Goal: Task Accomplishment & Management: Use online tool/utility

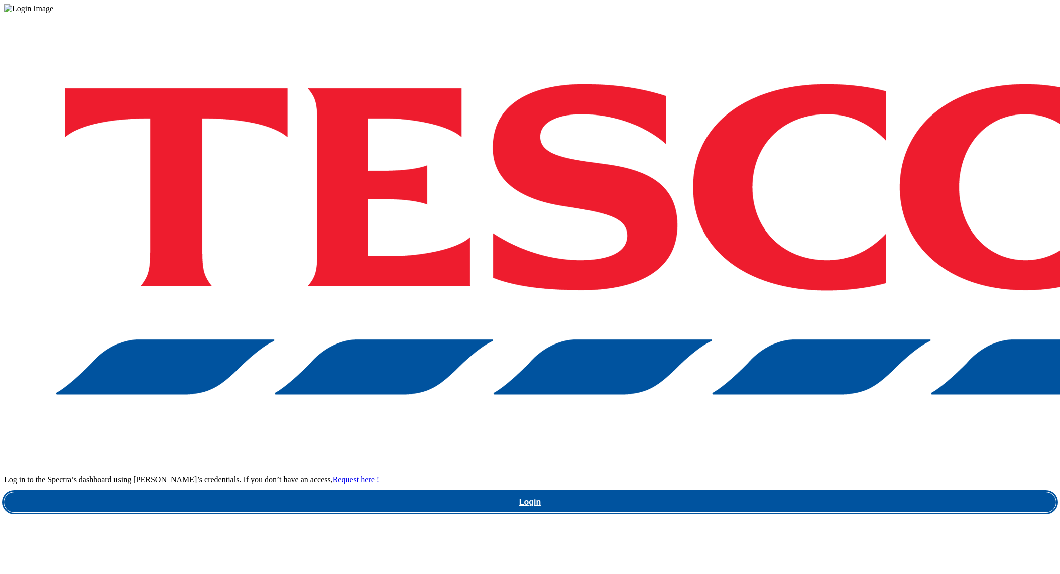
click at [772, 492] on link "Login" at bounding box center [530, 502] width 1052 height 20
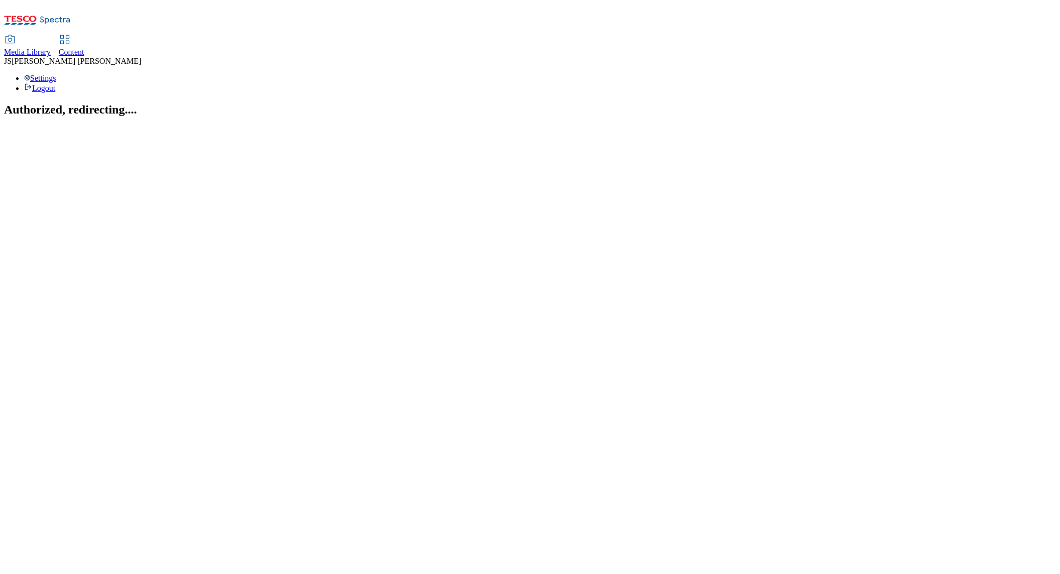
click at [51, 48] on span "Media Library" at bounding box center [27, 52] width 47 height 9
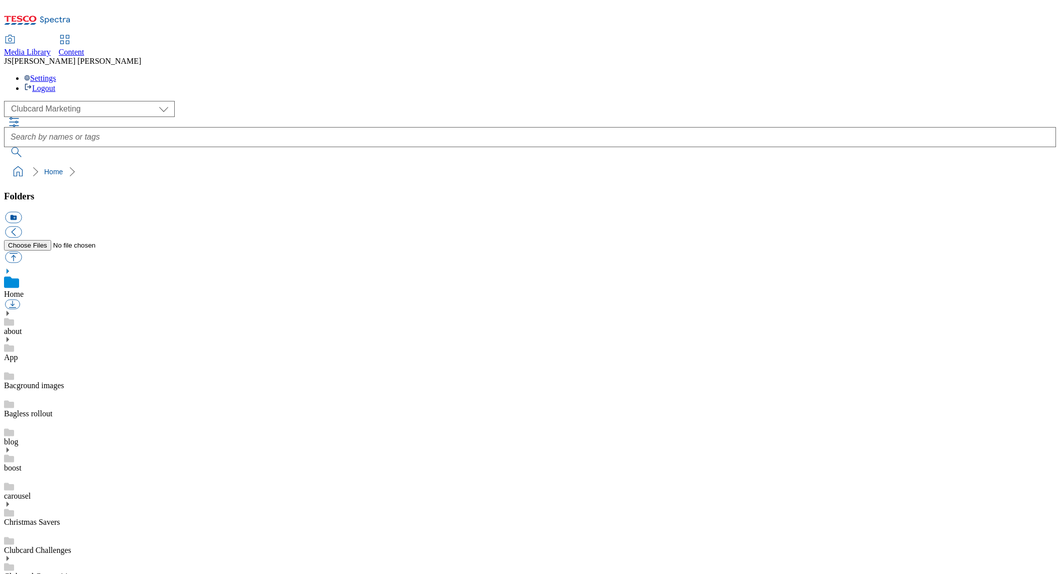
scroll to position [2, 0]
click at [72, 101] on select "Clubcard Marketing Dotcom UK GHS Marketing UK GHS ROI iGHS Marketing CE MCA CZ …" at bounding box center [89, 109] width 171 height 16
select select "flare-ghs-mktg"
click at [7, 101] on select "Clubcard Marketing Dotcom UK GHS Marketing UK GHS ROI iGHS Marketing CE MCA CZ …" at bounding box center [89, 109] width 171 height 16
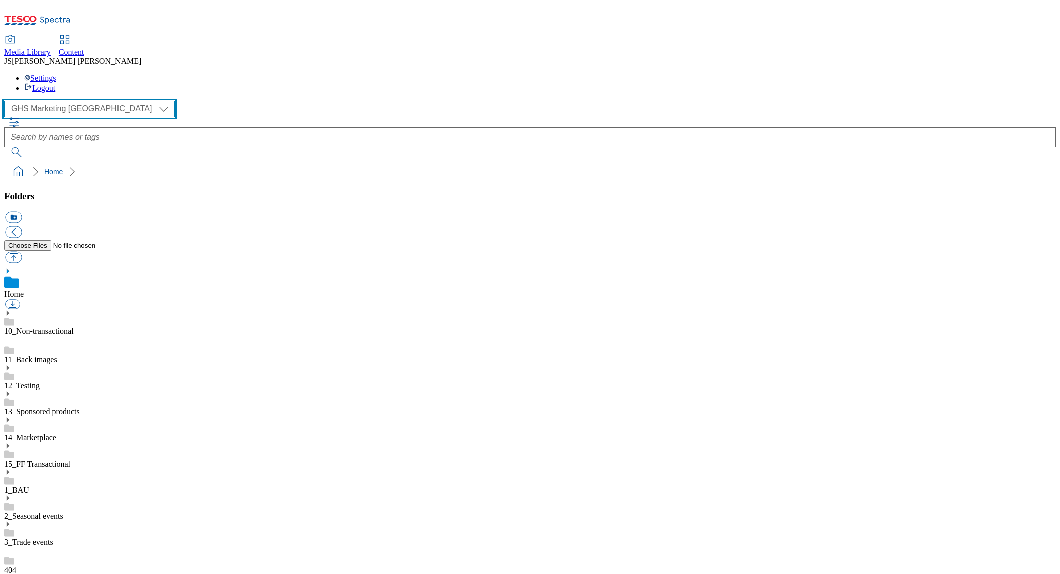
scroll to position [250, 0]
click at [84, 48] on span "Content" at bounding box center [72, 52] width 26 height 9
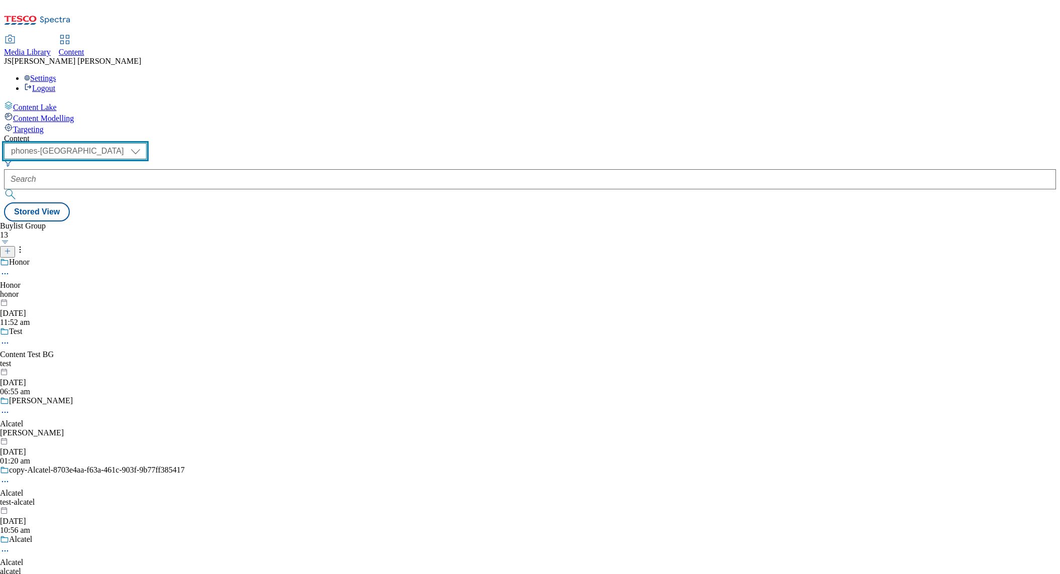
click at [147, 143] on select "ghs-roi ghs-uk ighs-cz ighs-hu ighs-sk phones-uk" at bounding box center [75, 151] width 143 height 16
select select "ghs-uk"
click at [131, 143] on select "ghs-roi ghs-uk ighs-cz ighs-hu ighs-sk phones-uk" at bounding box center [75, 151] width 143 height 16
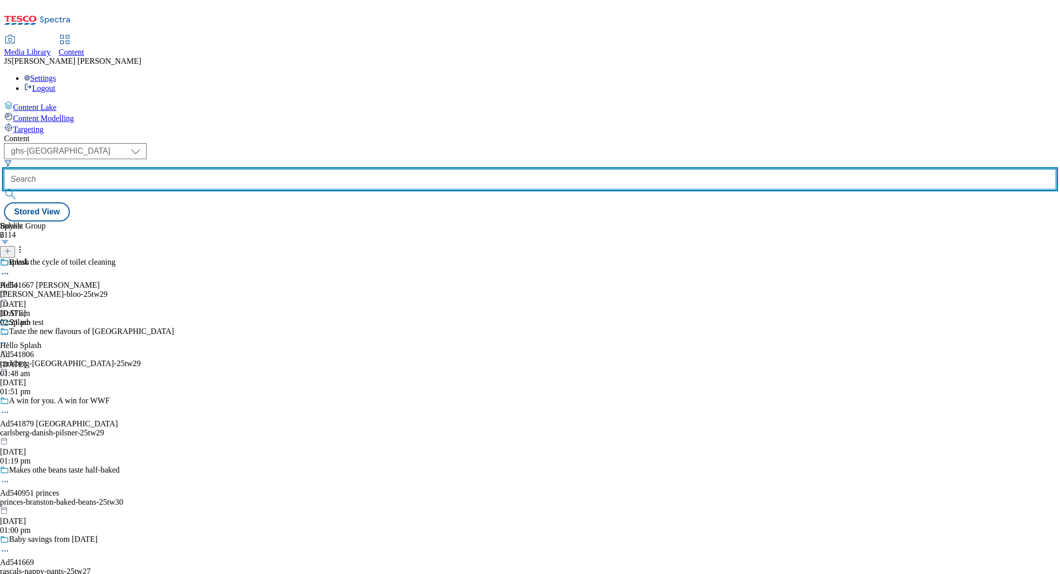
click at [249, 169] on input "text" at bounding box center [530, 179] width 1052 height 20
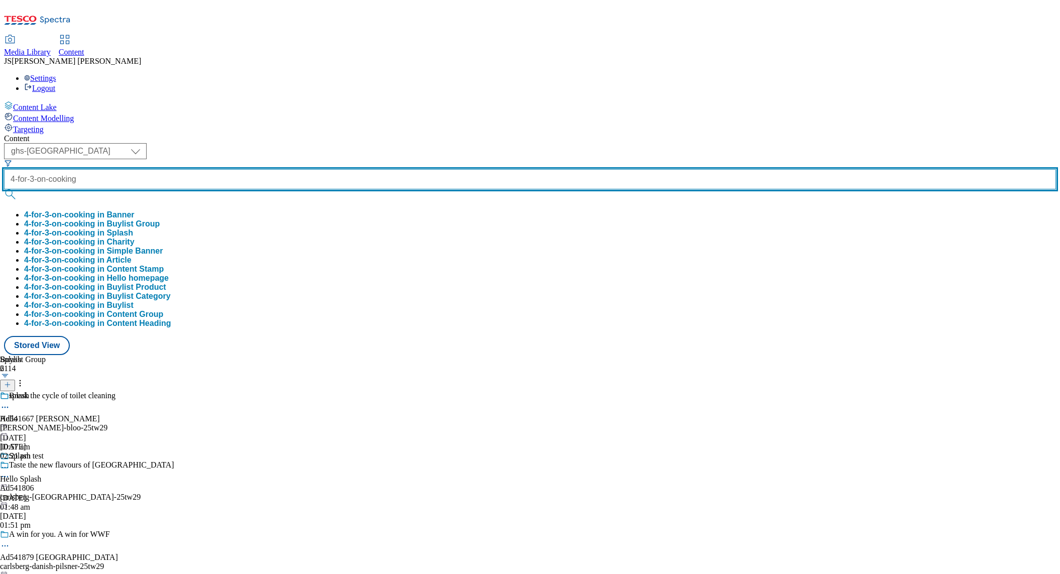
type input "4-for-3-on-cooking"
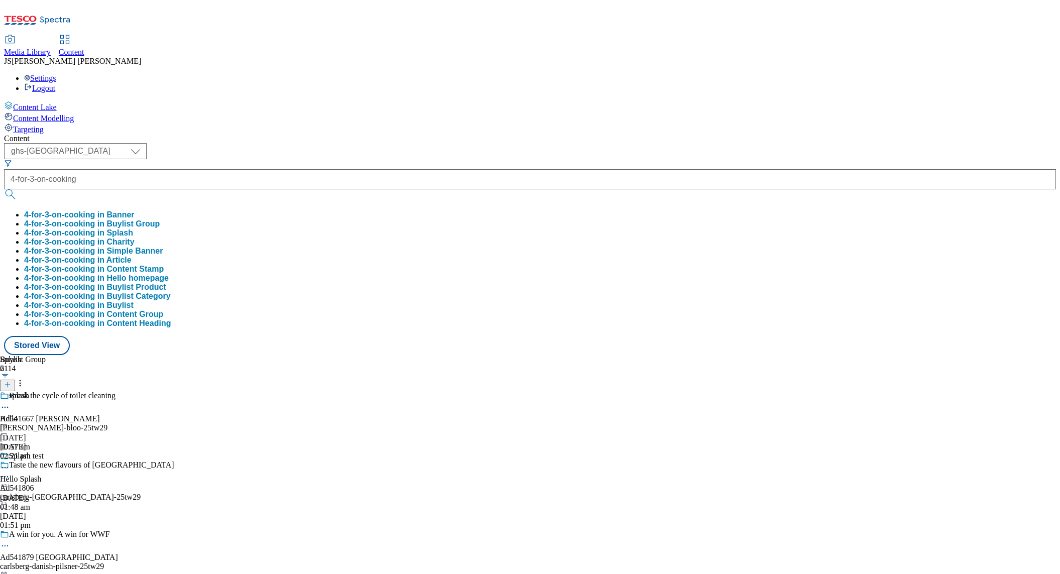
click at [160, 219] on button "4-for-3-on-cooking in Buylist Group" at bounding box center [92, 223] width 136 height 9
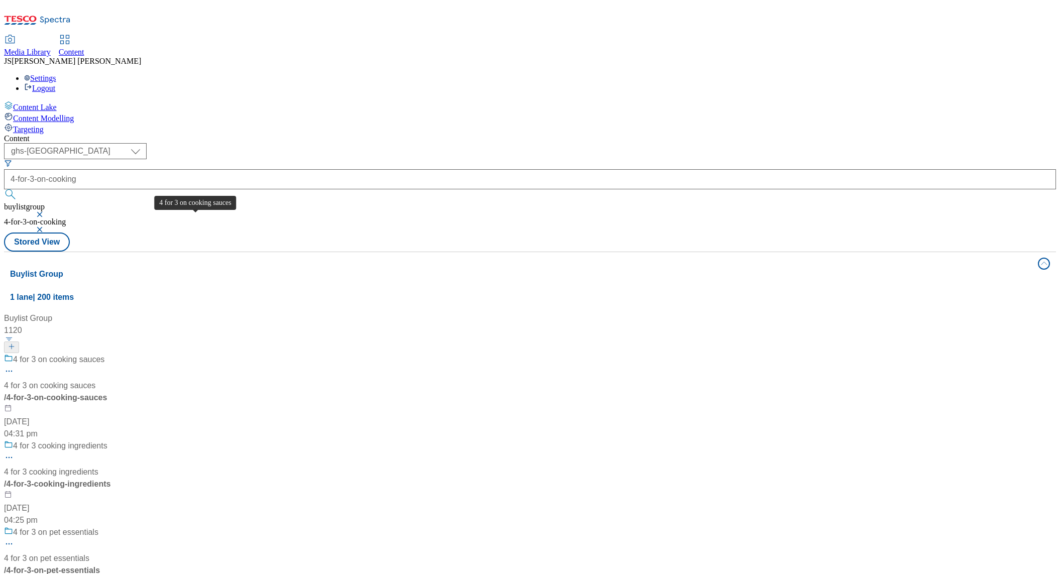
click at [95, 380] on div "4 for 3 on cooking sauces" at bounding box center [49, 386] width 91 height 12
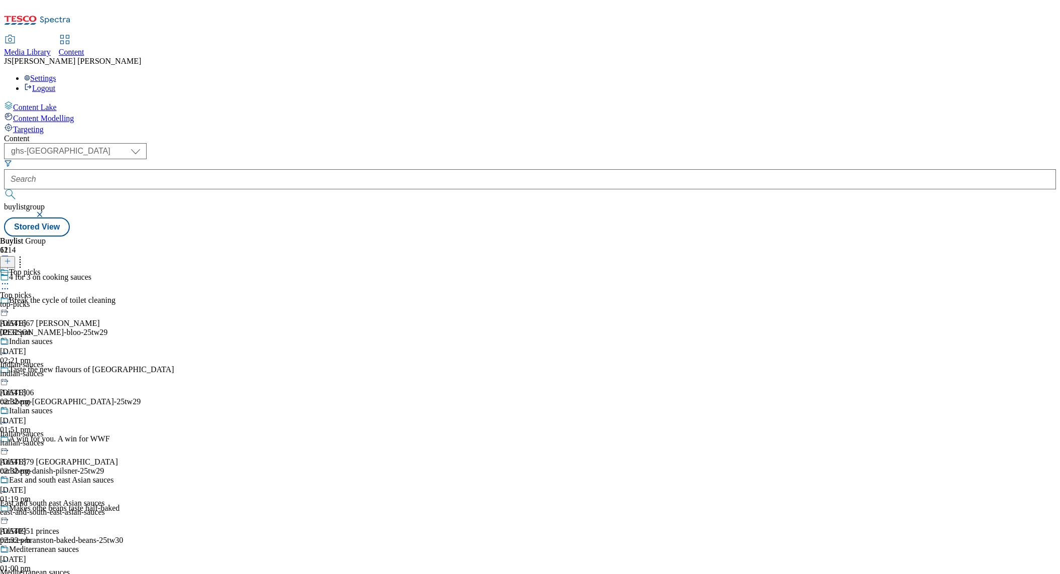
click at [126, 300] on div "top-picks" at bounding box center [63, 304] width 126 height 9
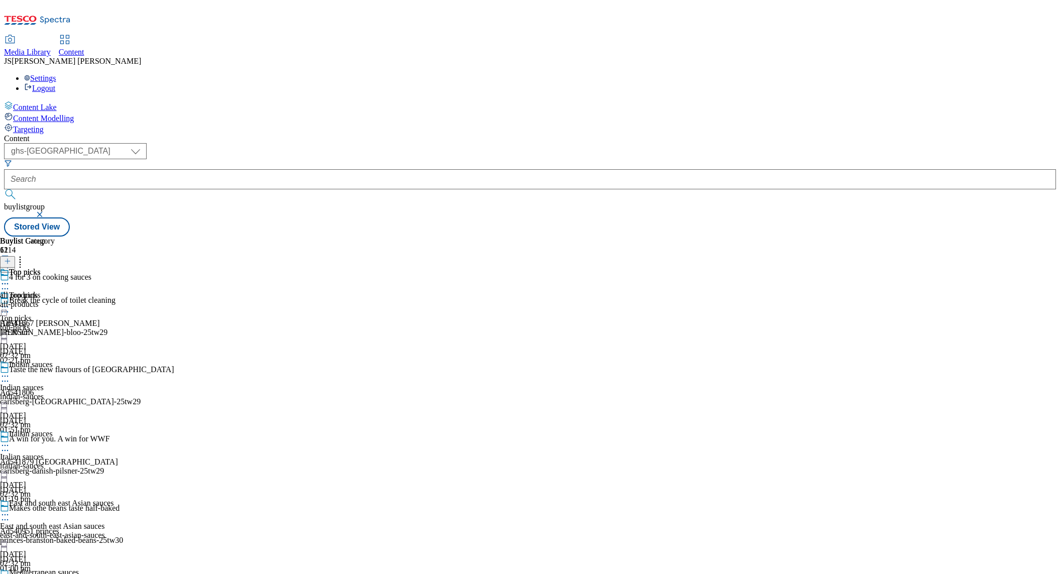
click at [10, 302] on icon at bounding box center [5, 307] width 10 height 10
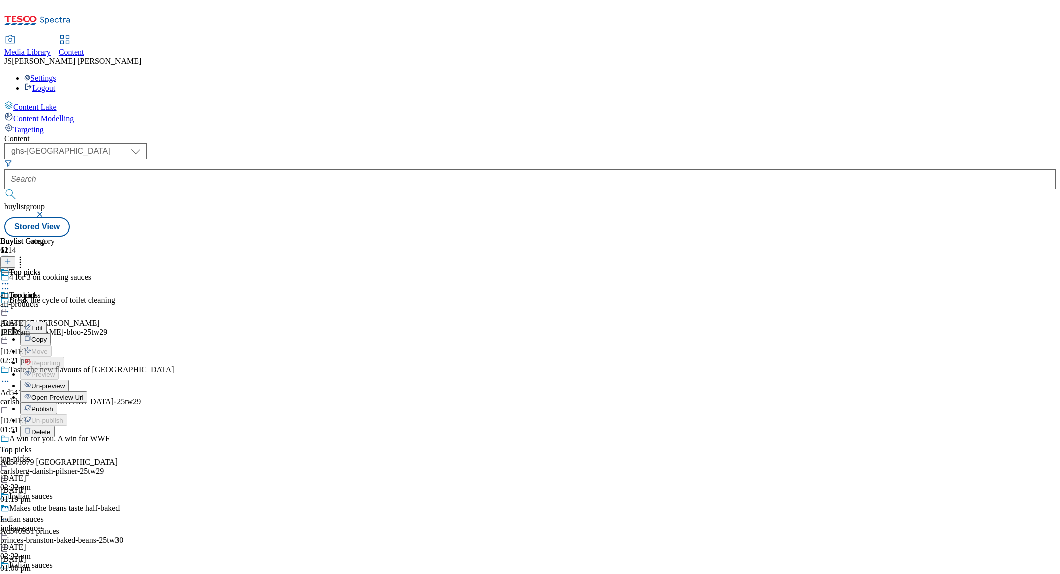
click at [43, 324] on span "Edit" at bounding box center [37, 328] width 12 height 8
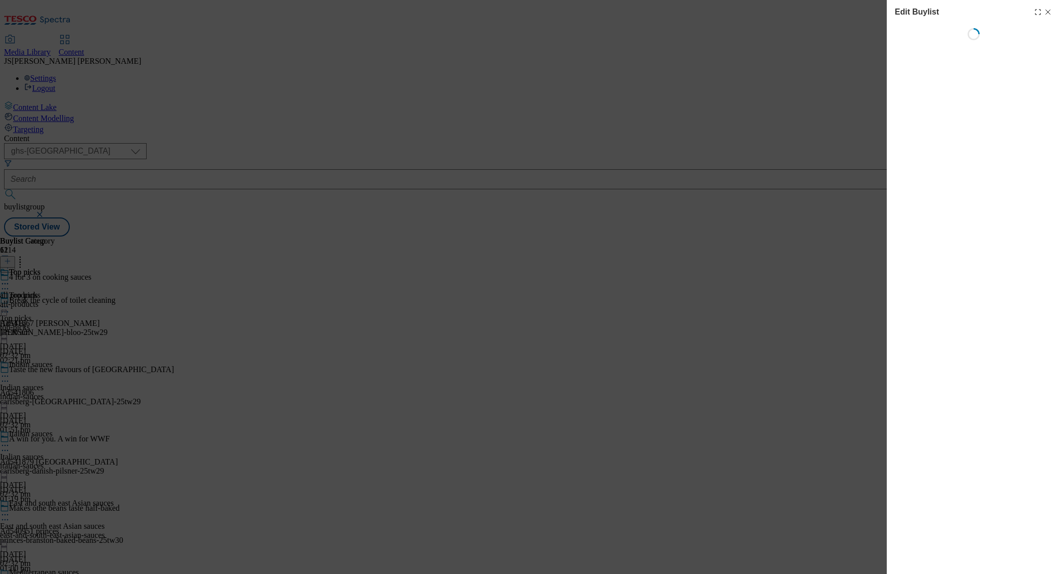
select select "evergreen"
select select "event"
select select "tesco"
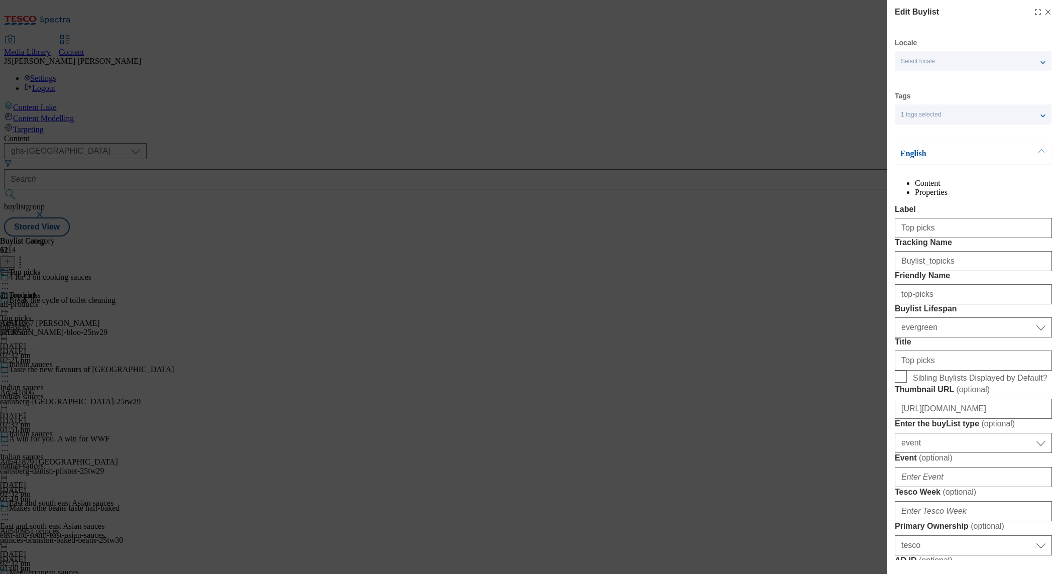
select select "Banner"
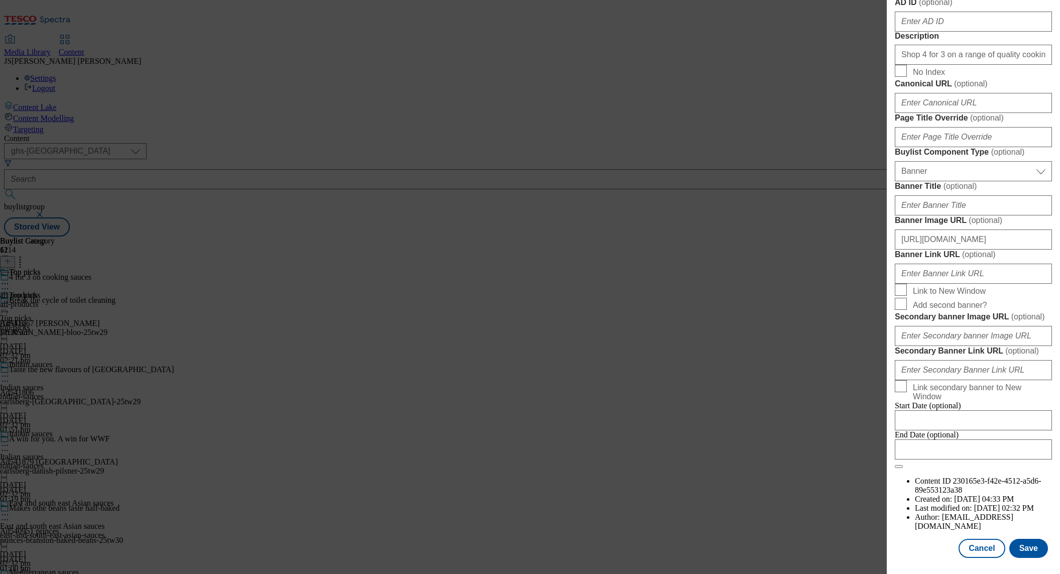
scroll to position [932, 0]
click at [975, 545] on button "Cancel" at bounding box center [982, 548] width 46 height 19
select select "evergreen"
select select "event"
select select "tesco"
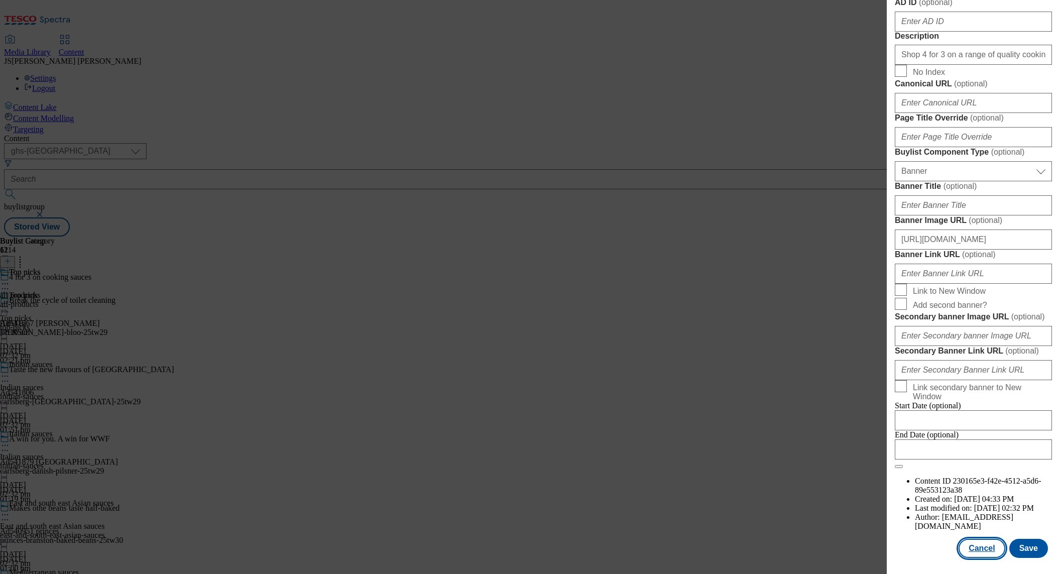
select select "Banner"
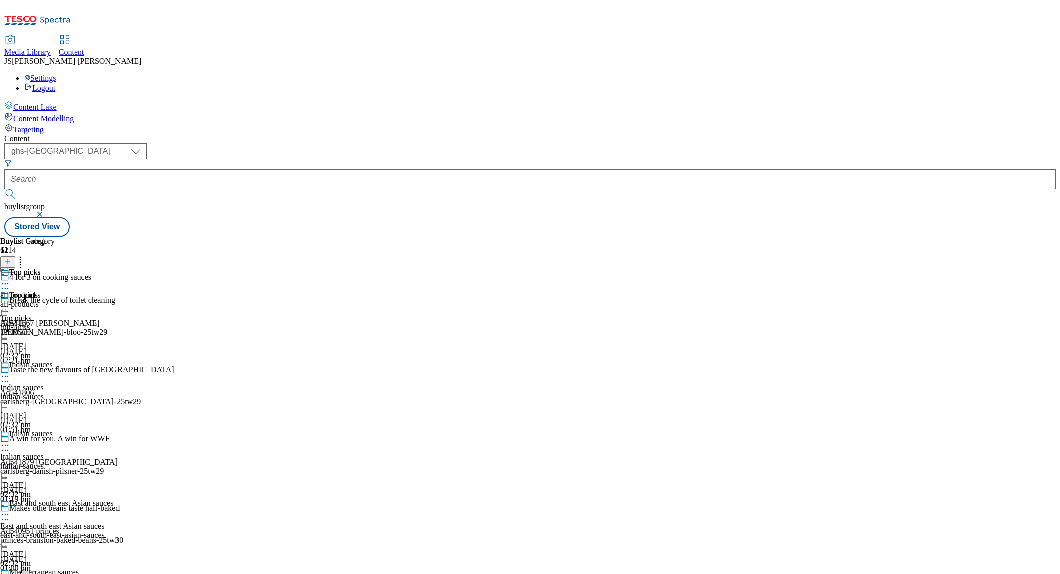
scroll to position [990, 0]
